Goal: Task Accomplishment & Management: Use online tool/utility

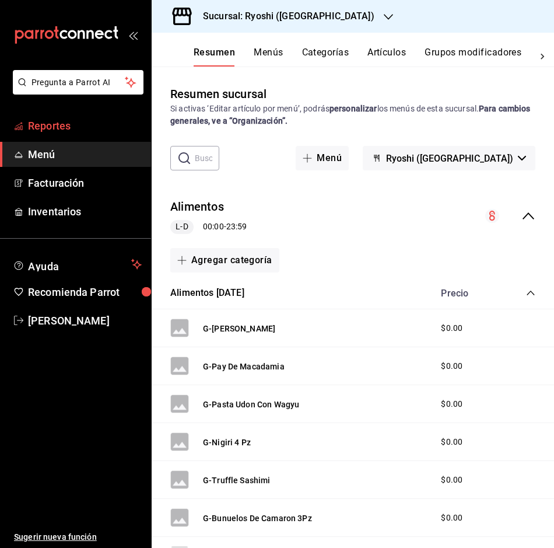
click at [75, 128] on span "Reportes" at bounding box center [85, 126] width 114 height 16
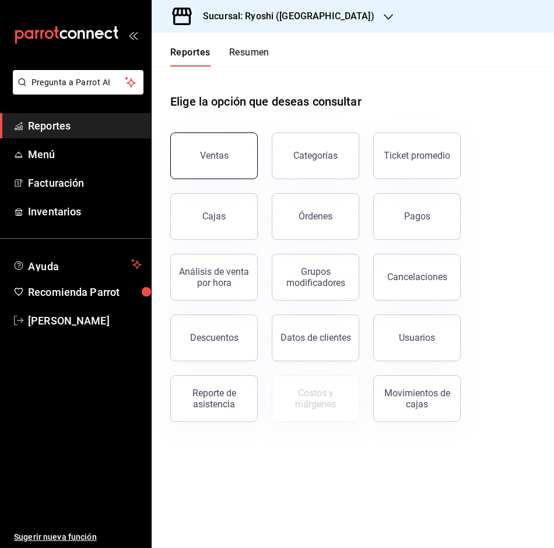
click at [224, 158] on div "Ventas" at bounding box center [214, 155] width 29 height 11
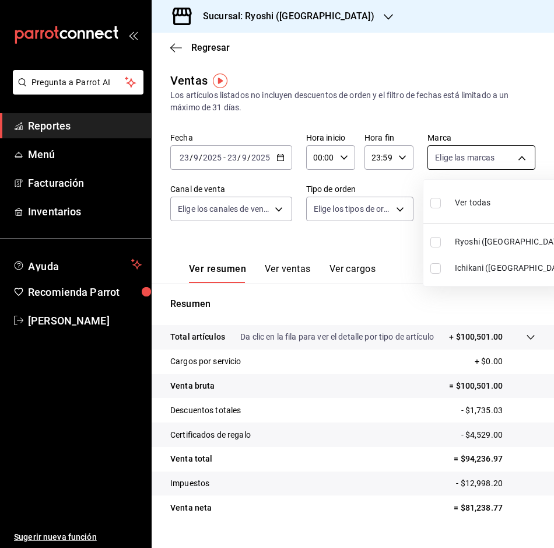
click at [511, 153] on body "Pregunta a Parrot AI Reportes Menú Facturación Inventarios Ayuda Recomienda Par…" at bounding box center [277, 274] width 554 height 548
click at [436, 267] on input "checkbox" at bounding box center [436, 268] width 11 height 11
checkbox input "true"
type input "e80bf875-3c9c-4ad9-8c6a-14c8262011fc"
click at [515, 152] on div at bounding box center [277, 274] width 554 height 548
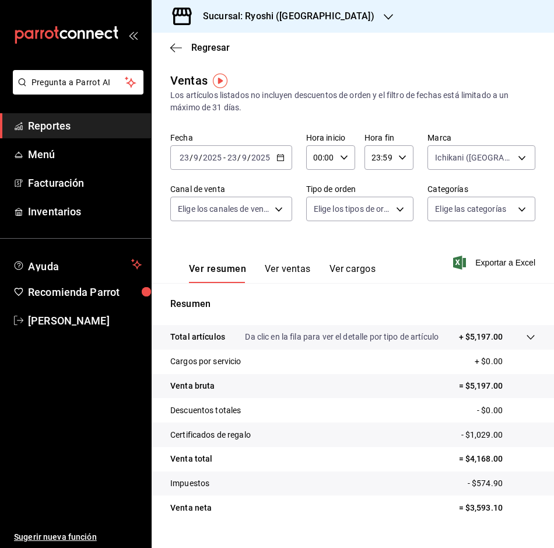
click at [177, 40] on div "Regresar" at bounding box center [353, 48] width 403 height 30
click at [177, 41] on div "Regresar" at bounding box center [353, 48] width 403 height 30
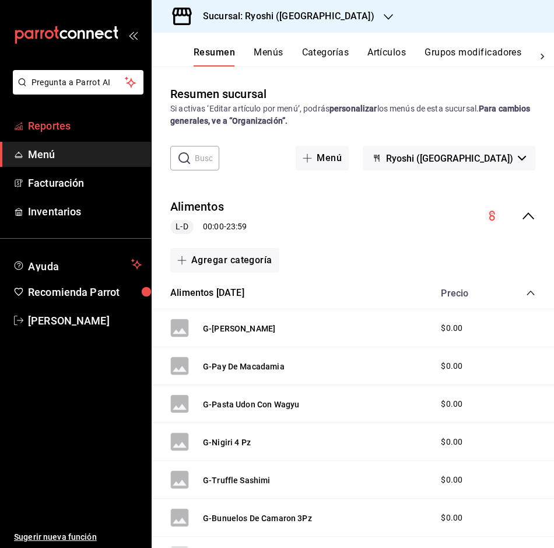
click at [60, 118] on span "Reportes" at bounding box center [85, 126] width 114 height 16
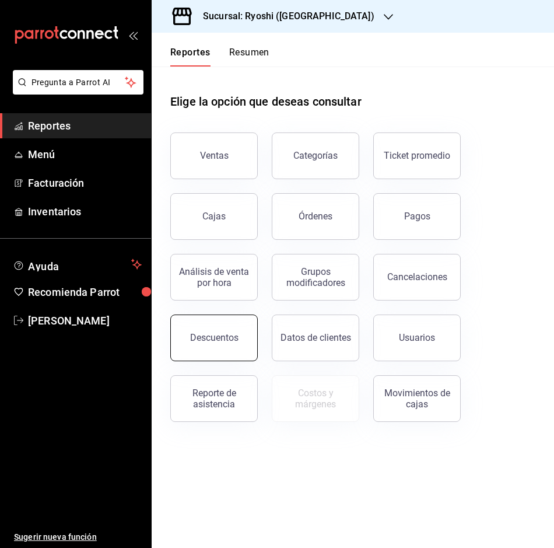
click at [236, 334] on button "Descuentos" at bounding box center [214, 338] width 88 height 47
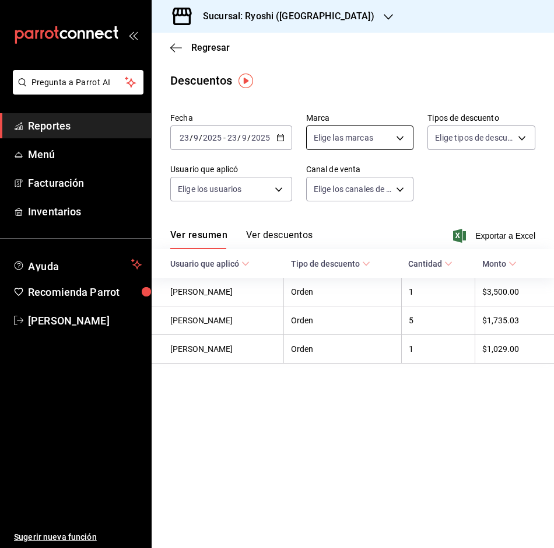
click at [400, 131] on body "Pregunta a Parrot AI Reportes Menú Facturación Inventarios Ayuda Recomienda Par…" at bounding box center [277, 274] width 554 height 548
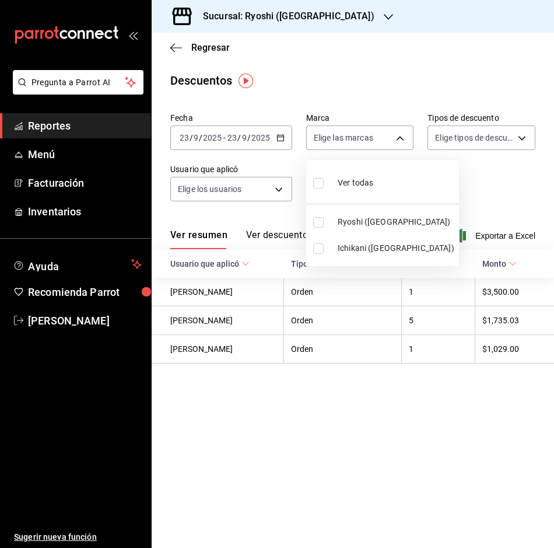
click at [321, 245] on input "checkbox" at bounding box center [318, 248] width 11 height 11
checkbox input "true"
type input "e80bf875-3c9c-4ad9-8c6a-14c8262011fc"
click at [398, 132] on div at bounding box center [277, 274] width 554 height 548
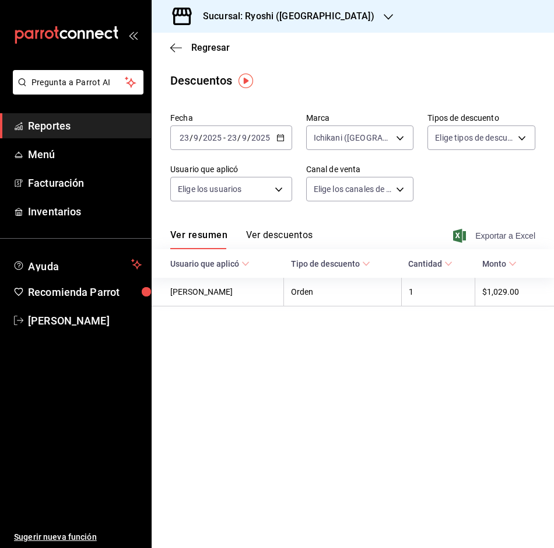
click at [515, 231] on span "Exportar a Excel" at bounding box center [496, 236] width 80 height 14
click at [172, 39] on div "Regresar" at bounding box center [353, 48] width 403 height 30
click at [176, 45] on icon "button" at bounding box center [176, 48] width 12 height 11
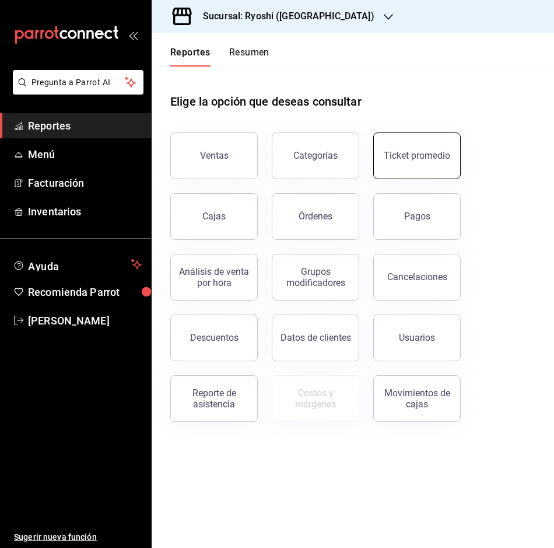
click at [406, 153] on div "Ticket promedio" at bounding box center [417, 155] width 67 height 11
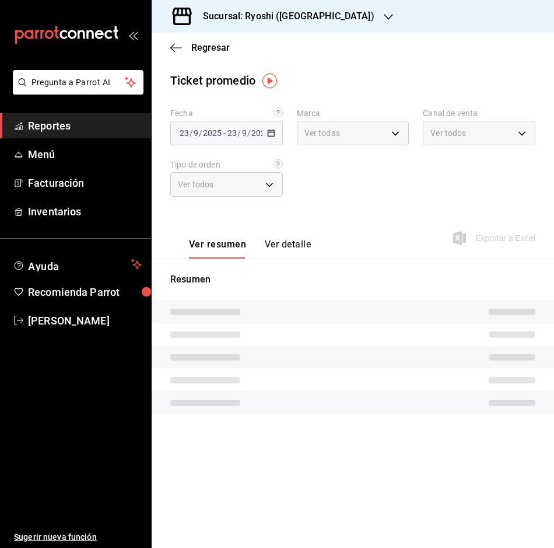
type input "26ca50e5-a845-484f-a54e-8a4432b79f59,e80bf875-3c9c-4ad9-8c6a-14c8262011fc"
type input "PARROT,UBER_EATS,RAPPI,DIDI_FOOD,ONLINE"
type input "8361b891-a2e9-4fcd-a853-f9fc8036f76a,b76ec9ad-9f52-4de9-91c0-fd75567639de,0d81c…"
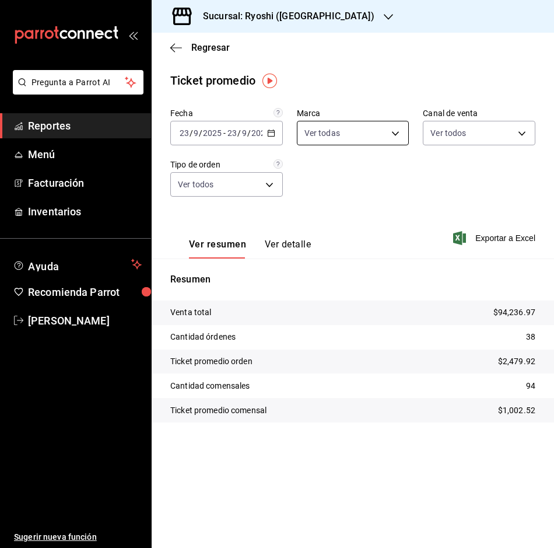
click at [392, 129] on body "Pregunta a Parrot AI Reportes Menú Facturación Inventarios Ayuda Recomienda Par…" at bounding box center [277, 274] width 554 height 548
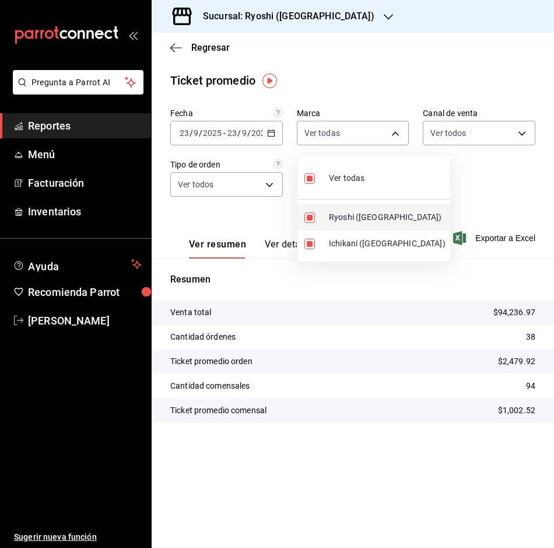
click at [305, 213] on input "checkbox" at bounding box center [310, 217] width 11 height 11
checkbox input "false"
type input "e80bf875-3c9c-4ad9-8c6a-14c8262011fc"
checkbox input "false"
click at [399, 126] on div at bounding box center [277, 274] width 554 height 548
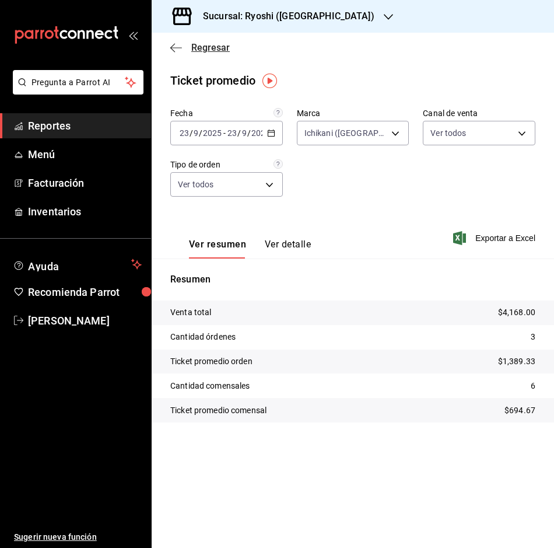
click at [175, 46] on icon "button" at bounding box center [176, 48] width 12 height 11
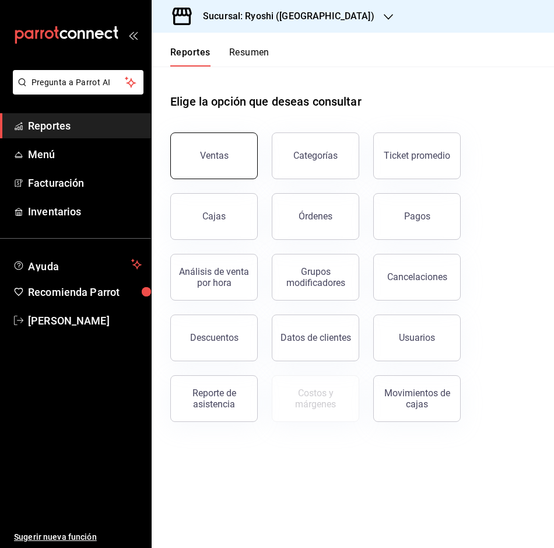
click at [194, 156] on button "Ventas" at bounding box center [214, 155] width 88 height 47
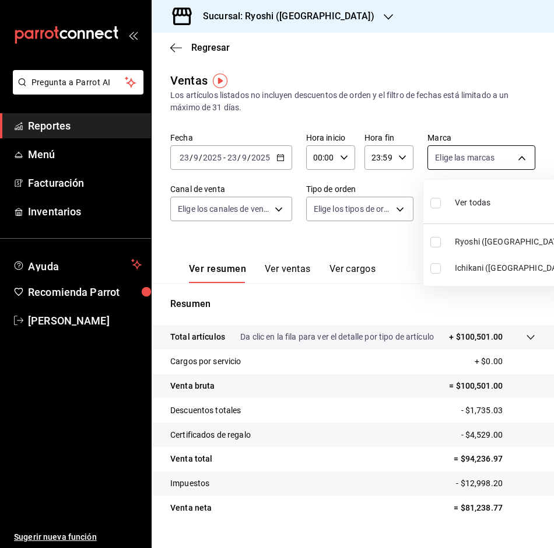
click at [521, 157] on body "Pregunta a Parrot AI Reportes Menú Facturación Inventarios Ayuda Recomienda Par…" at bounding box center [277, 274] width 554 height 548
click at [441, 267] on label at bounding box center [438, 268] width 15 height 11
click at [441, 267] on input "checkbox" at bounding box center [436, 268] width 11 height 11
checkbox input "false"
click at [435, 265] on input "checkbox" at bounding box center [436, 268] width 11 height 11
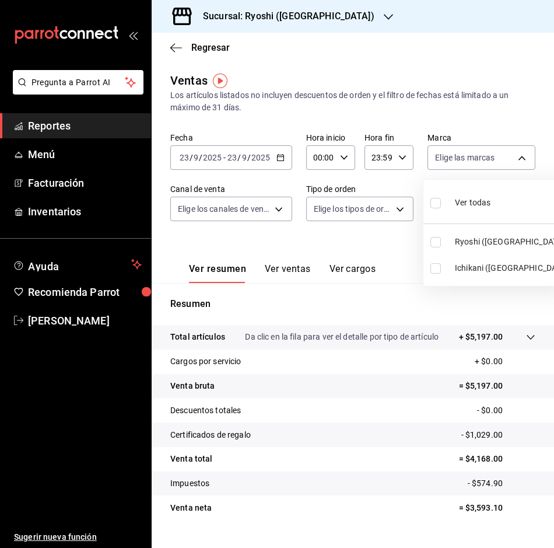
checkbox input "true"
type input "e80bf875-3c9c-4ad9-8c6a-14c8262011fc"
click at [513, 147] on div at bounding box center [277, 274] width 554 height 548
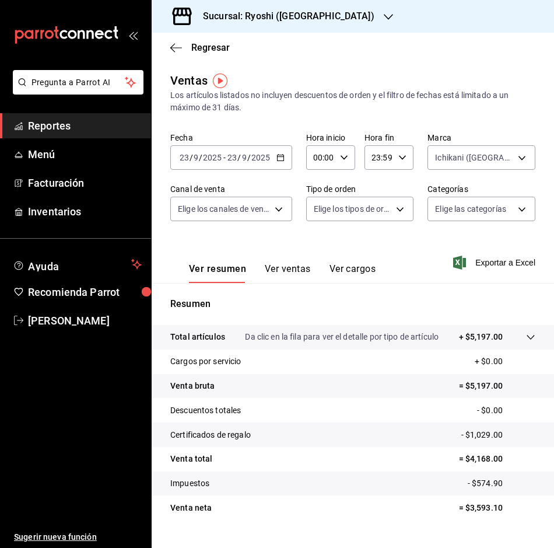
click at [500, 253] on div "Ver resumen Ver ventas Ver cargos Exportar a Excel" at bounding box center [353, 259] width 403 height 48
click at [482, 256] on span "Exportar a Excel" at bounding box center [496, 263] width 80 height 14
click at [173, 41] on div "Regresar" at bounding box center [353, 48] width 403 height 30
drag, startPoint x: 173, startPoint y: 41, endPoint x: 176, endPoint y: 49, distance: 8.7
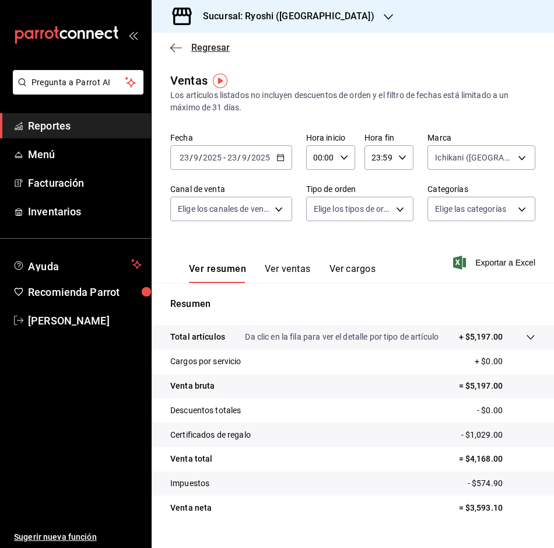
click at [176, 49] on div "Regresar" at bounding box center [353, 48] width 403 height 30
click at [170, 44] on icon "button" at bounding box center [176, 48] width 12 height 11
